Goal: Communication & Community: Answer question/provide support

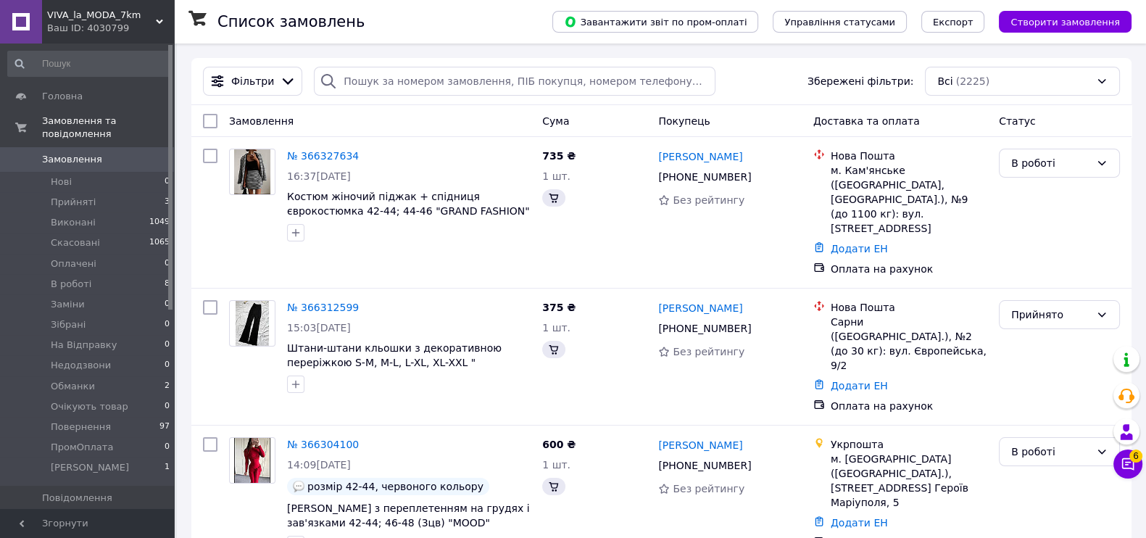
click at [1138, 468] on button "Чат з покупцем 6" at bounding box center [1128, 464] width 29 height 29
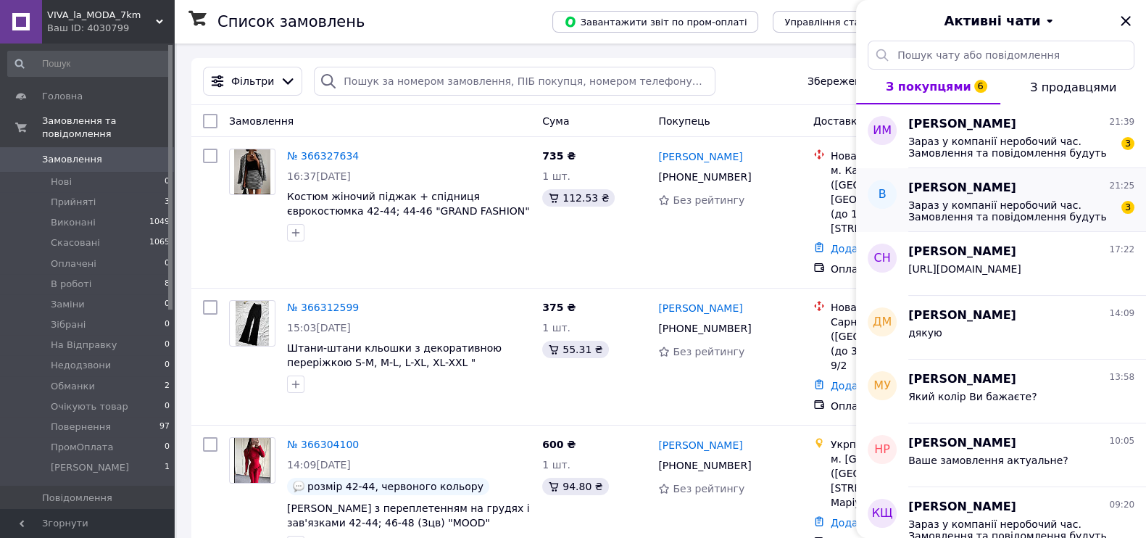
click at [992, 212] on span "Зараз у компанії неробочий час. Замовлення та повідомлення будуть оброблені в н…" at bounding box center [1011, 210] width 206 height 23
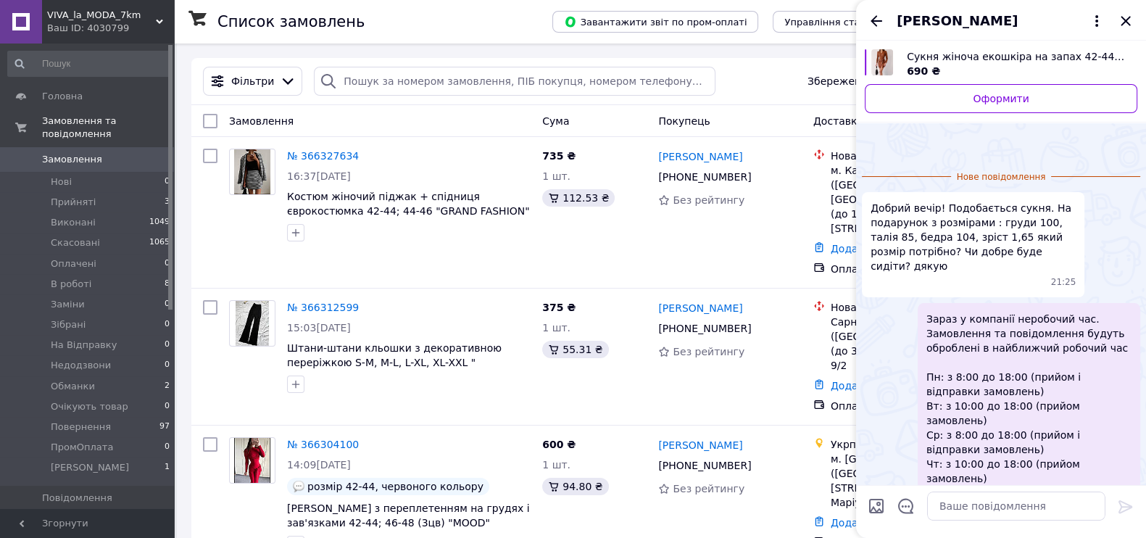
scroll to position [127, 0]
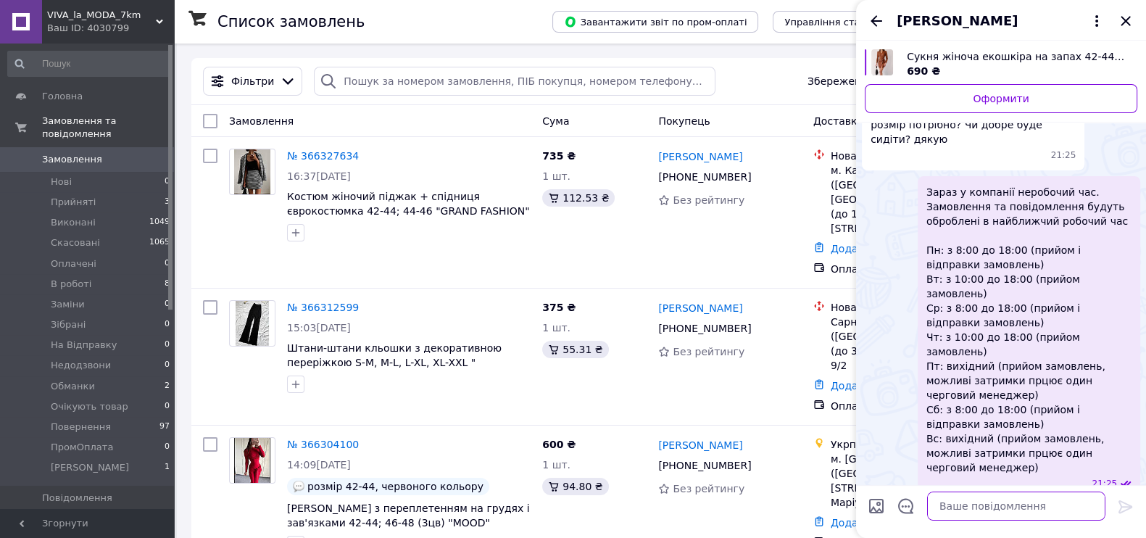
click at [991, 513] on textarea at bounding box center [1016, 506] width 178 height 29
type textarea "Добрий вечір, 46-48 підійде"
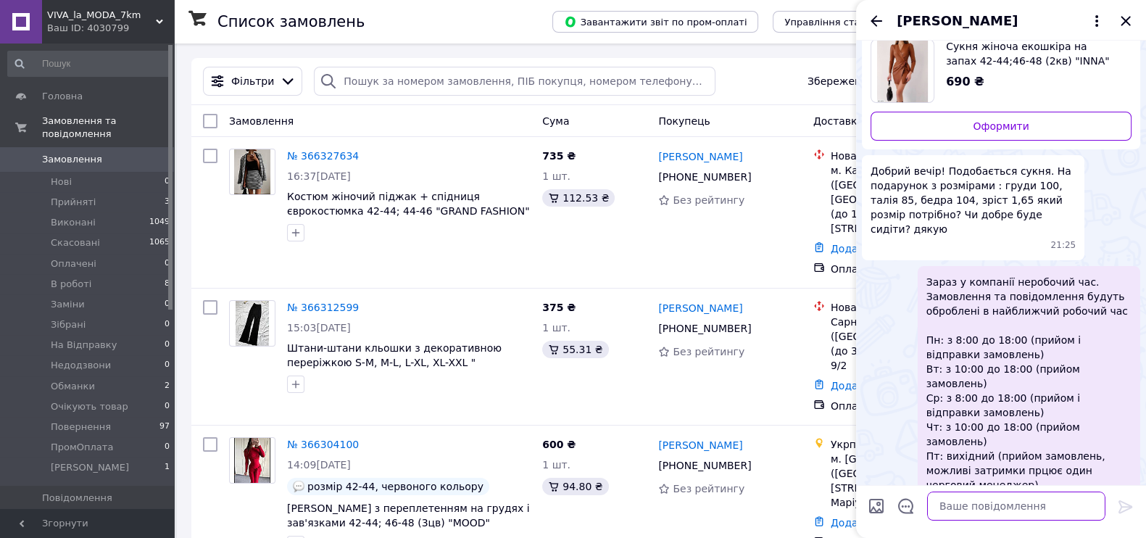
scroll to position [0, 0]
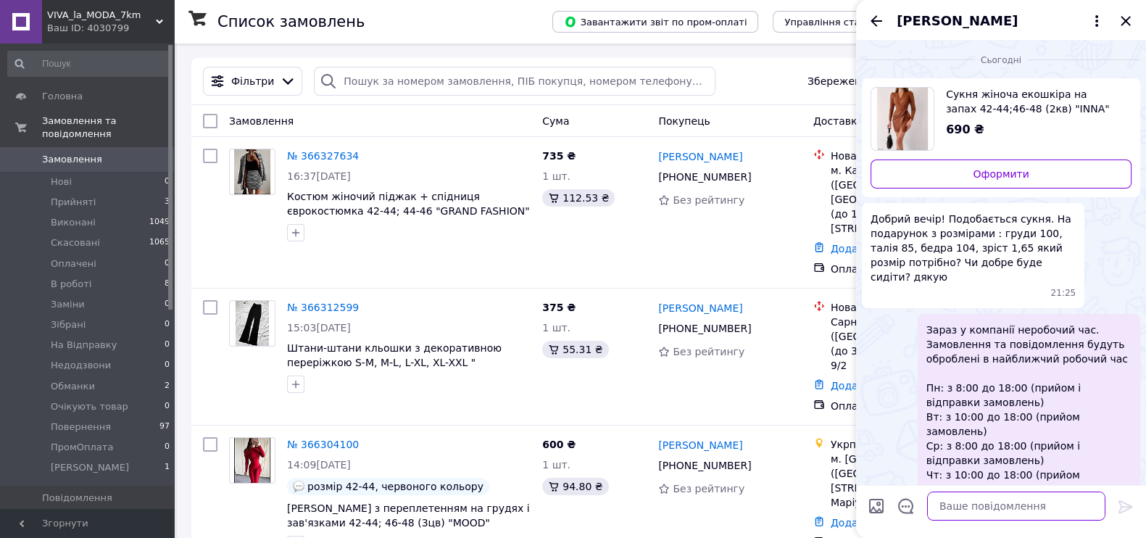
paste textarea "Напишіть будь-ласка куди відправляти і хто буде отримувати посилку?"
type textarea "Напишіть будь-ласка куди відправляти і хто буде отримувати посилку?"
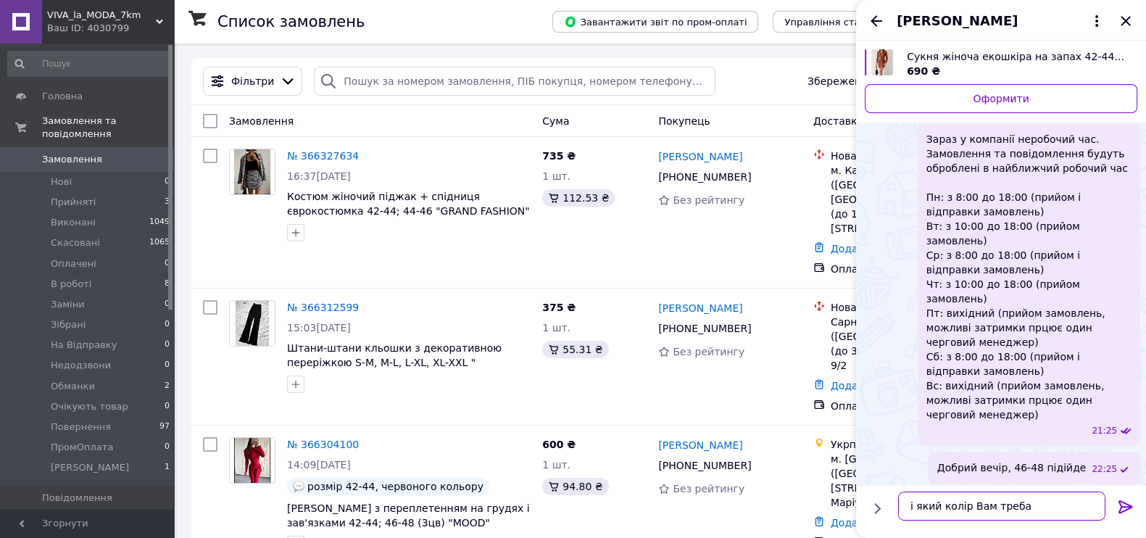
type textarea "і який колір Вам треба?"
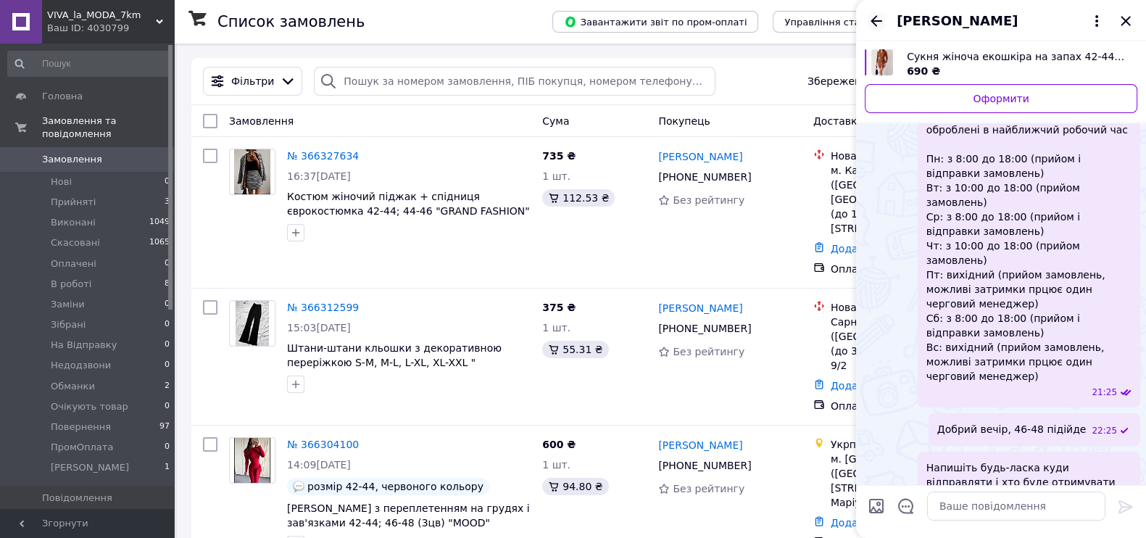
click at [874, 28] on icon "Назад" at bounding box center [876, 20] width 17 height 17
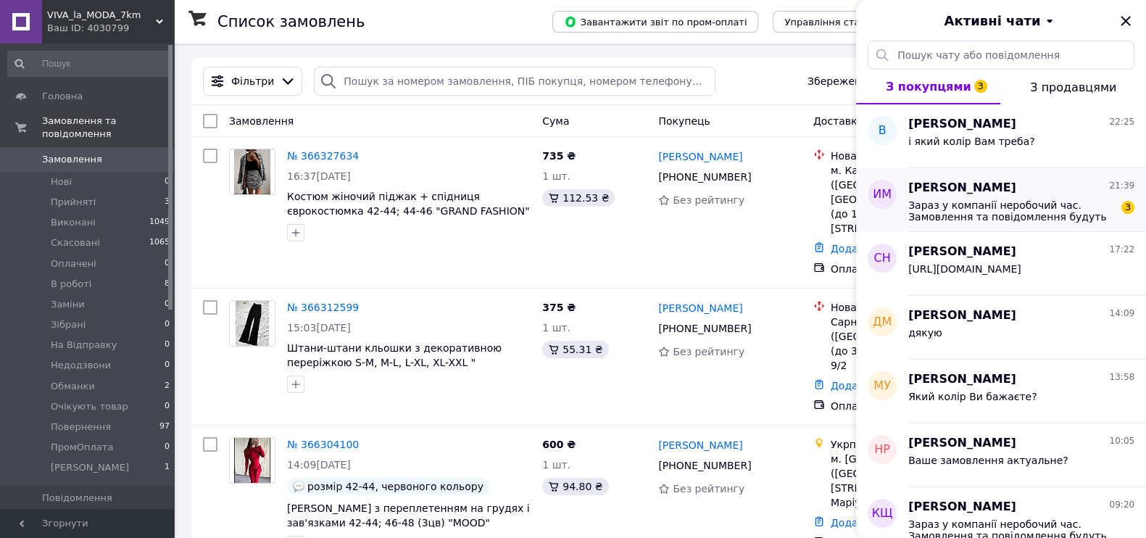
click at [1043, 201] on span "Зараз у компанії неробочий час. Замовлення та повідомлення будуть оброблені в н…" at bounding box center [1011, 210] width 206 height 23
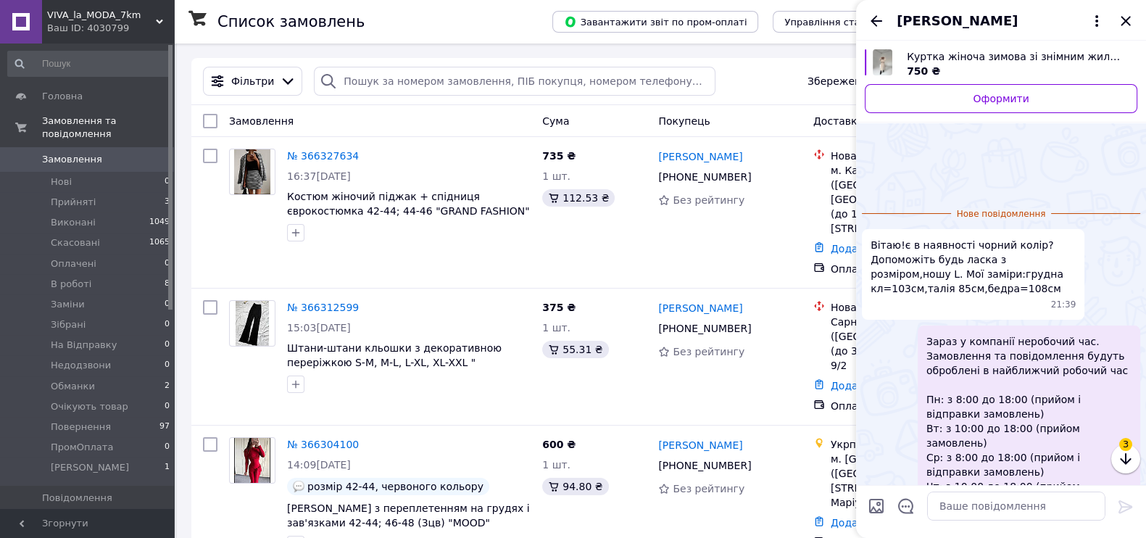
scroll to position [83, 0]
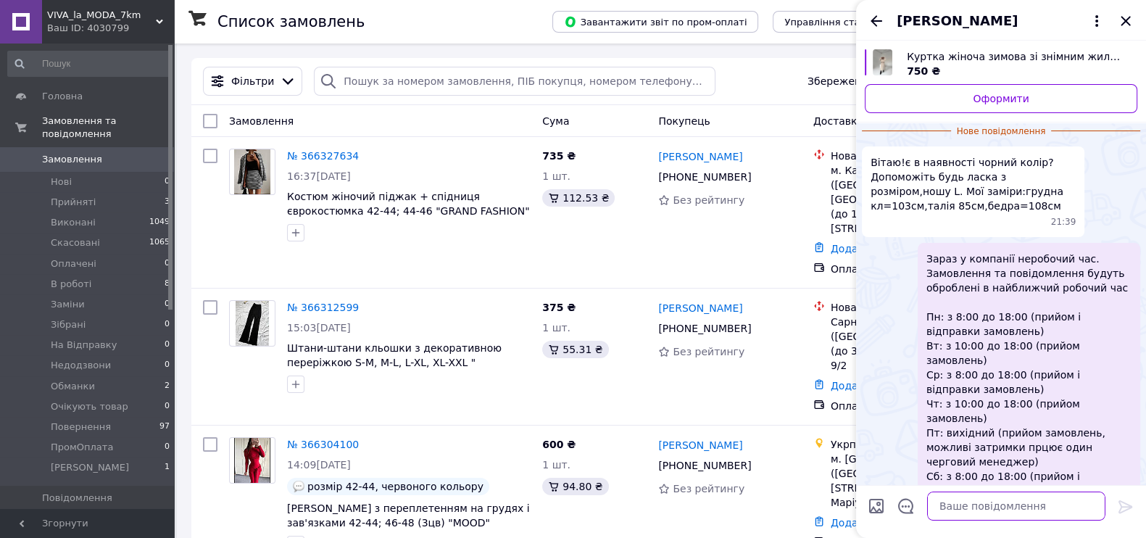
click at [1006, 510] on textarea at bounding box center [1016, 506] width 178 height 29
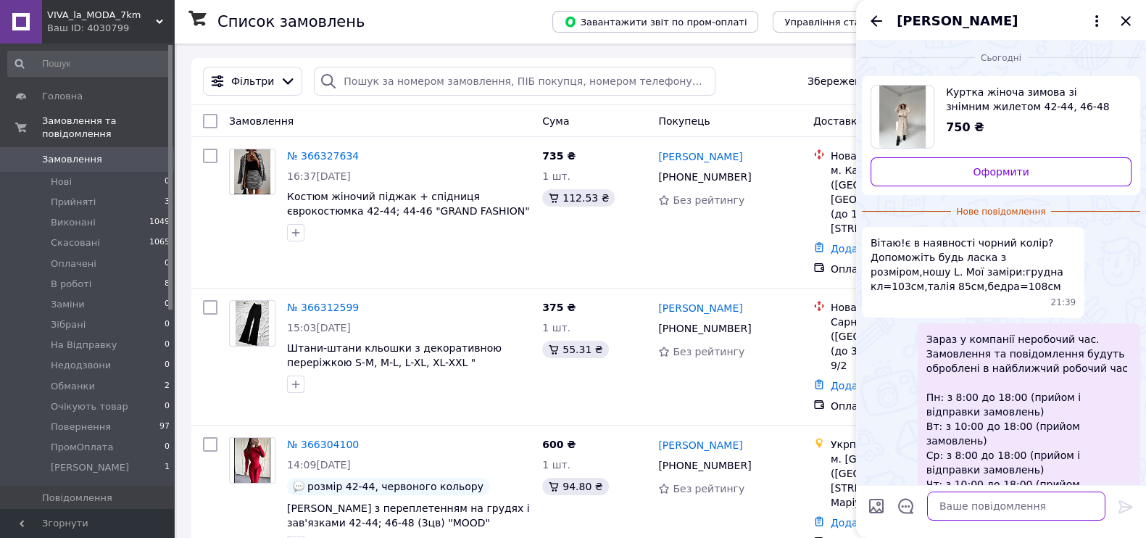
scroll to position [0, 0]
type textarea "Добрий вечір, так є 46-48 підійде"
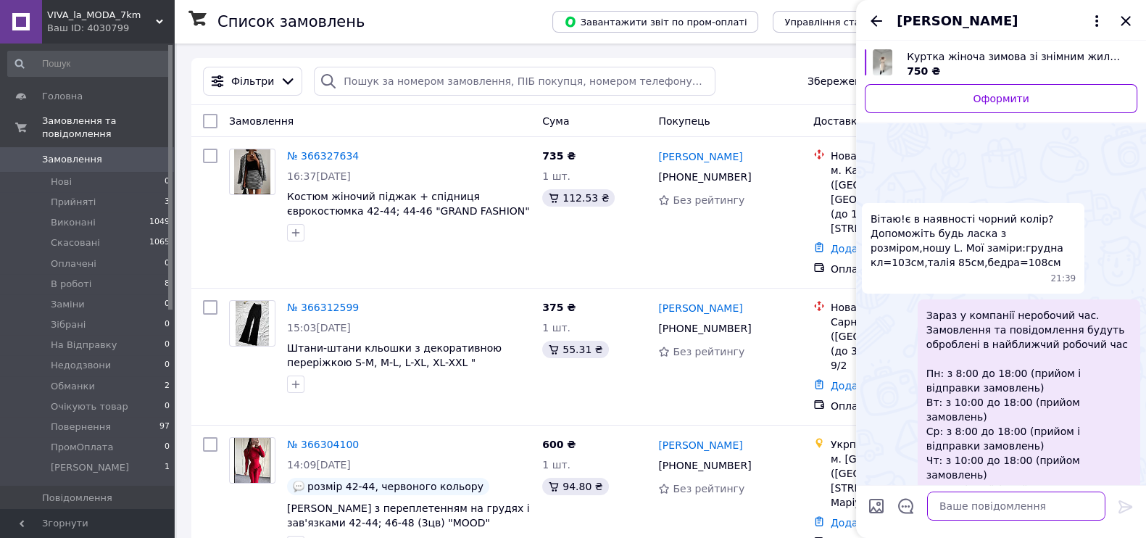
paste textarea "Напишіть будь-ласка куди відправляти і хто буде отримувати посилку?"
type textarea "Напишіть будь-ласка куди відправляти і хто буде отримувати посилку?"
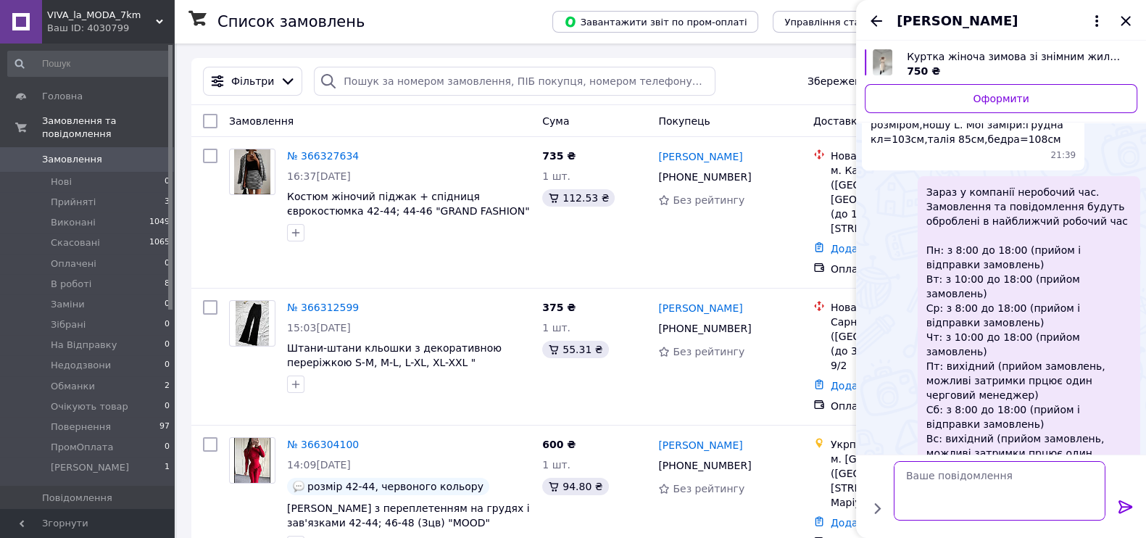
scroll to position [153, 0]
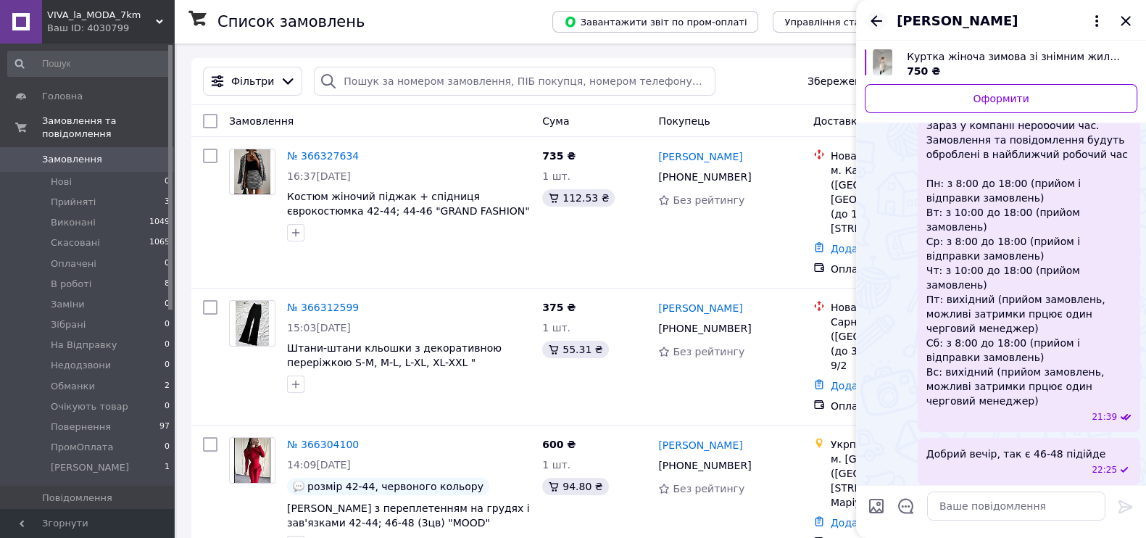
click at [883, 23] on icon "Назад" at bounding box center [876, 20] width 17 height 17
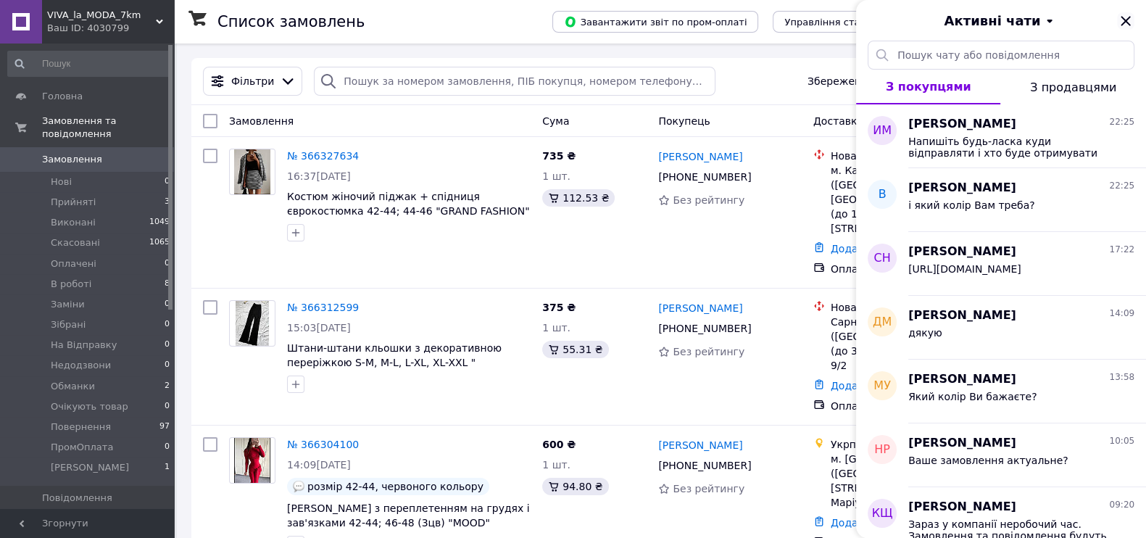
click at [1121, 22] on icon "Закрити" at bounding box center [1125, 20] width 17 height 17
